Goal: Use online tool/utility: Use online tool/utility

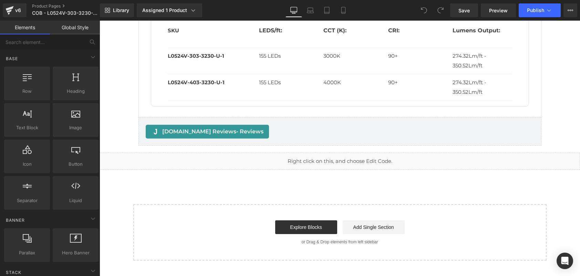
scroll to position [895, 0]
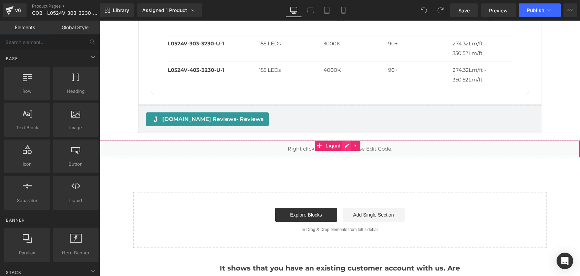
click at [347, 148] on div "Liquid" at bounding box center [340, 148] width 480 height 17
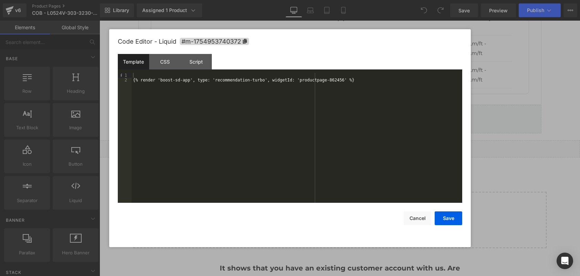
click at [523, 159] on div at bounding box center [290, 138] width 580 height 276
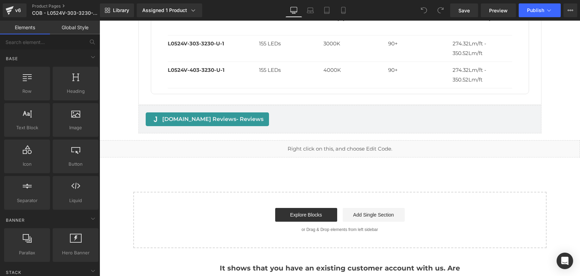
click at [345, 147] on div "Liquid" at bounding box center [340, 148] width 480 height 17
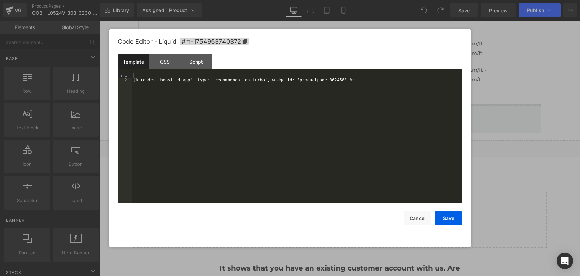
click at [568, 121] on div at bounding box center [290, 138] width 580 height 276
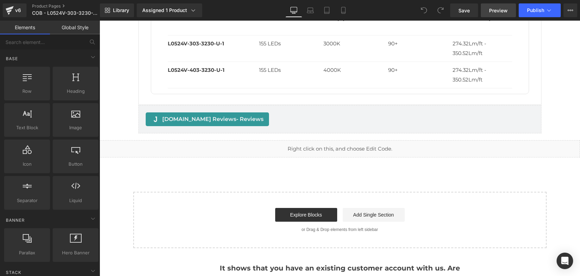
click at [507, 10] on span "Preview" at bounding box center [498, 10] width 19 height 7
